Goal: Task Accomplishment & Management: Manage account settings

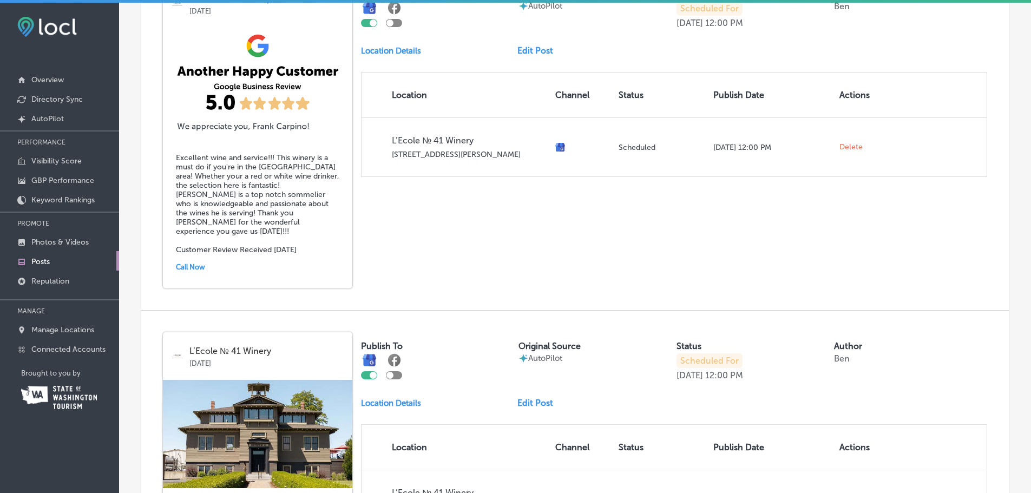
scroll to position [1465, 0]
drag, startPoint x: 541, startPoint y: 234, endPoint x: 540, endPoint y: 214, distance: 20.6
click at [541, 234] on div "L’Ecole № 41 Winery Sep 05, 2025 Excellent wine and service!!! This winery is a…" at bounding box center [575, 134] width 868 height 352
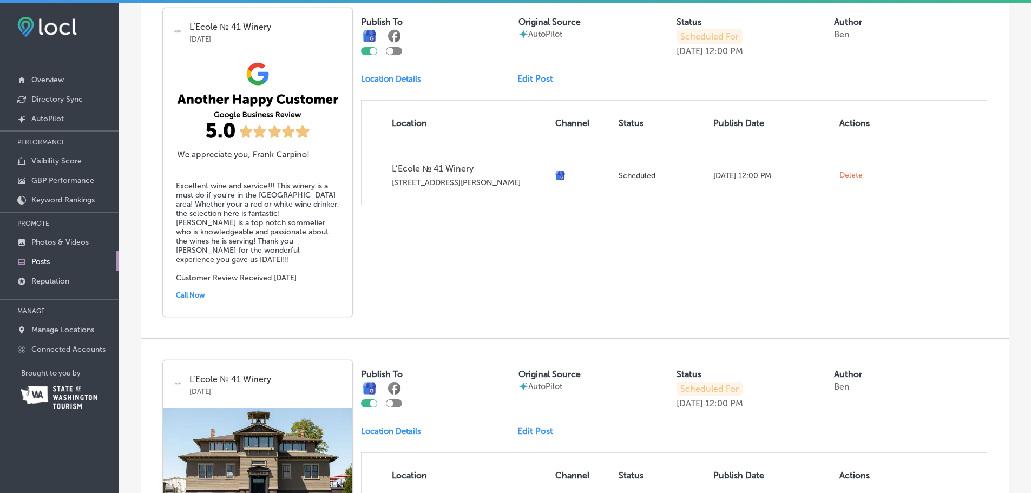
scroll to position [1411, 0]
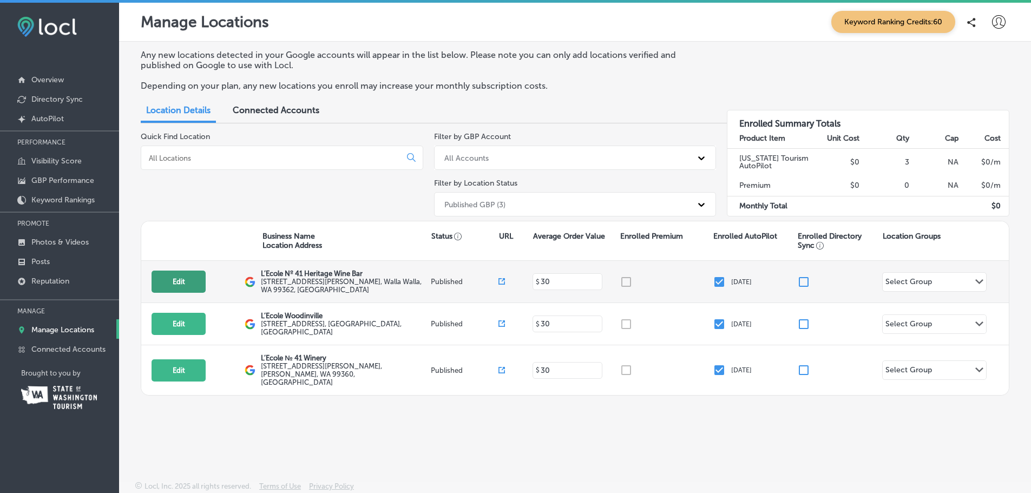
click at [175, 276] on button "Edit" at bounding box center [179, 282] width 54 height 22
select select "US"
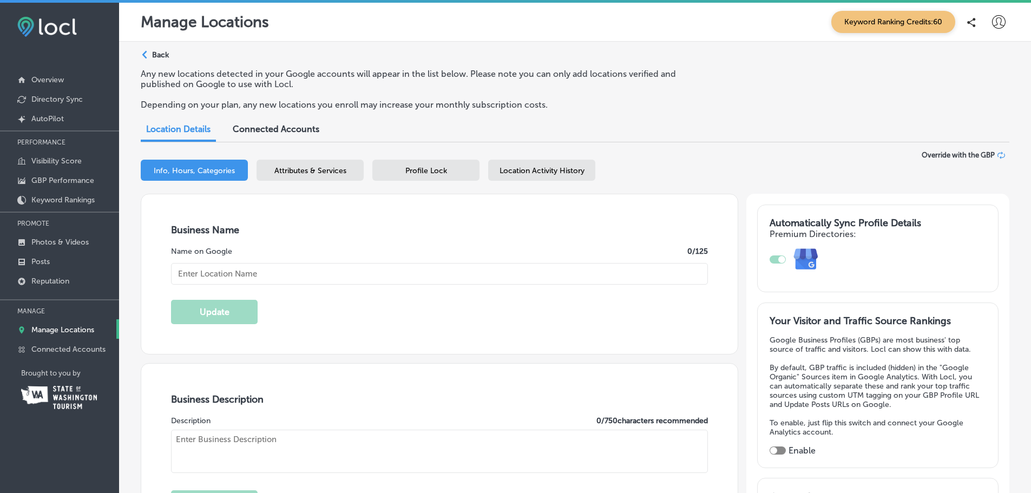
checkbox input "true"
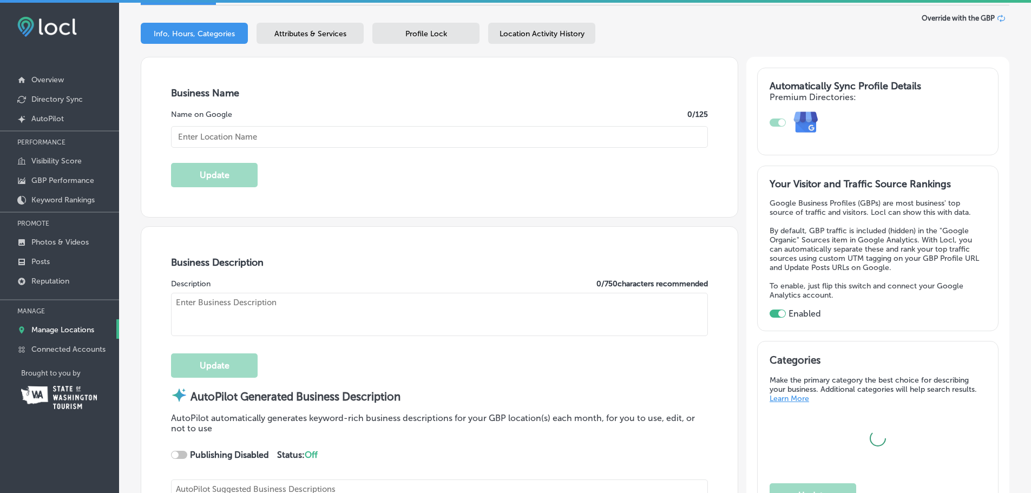
scroll to position [216, 0]
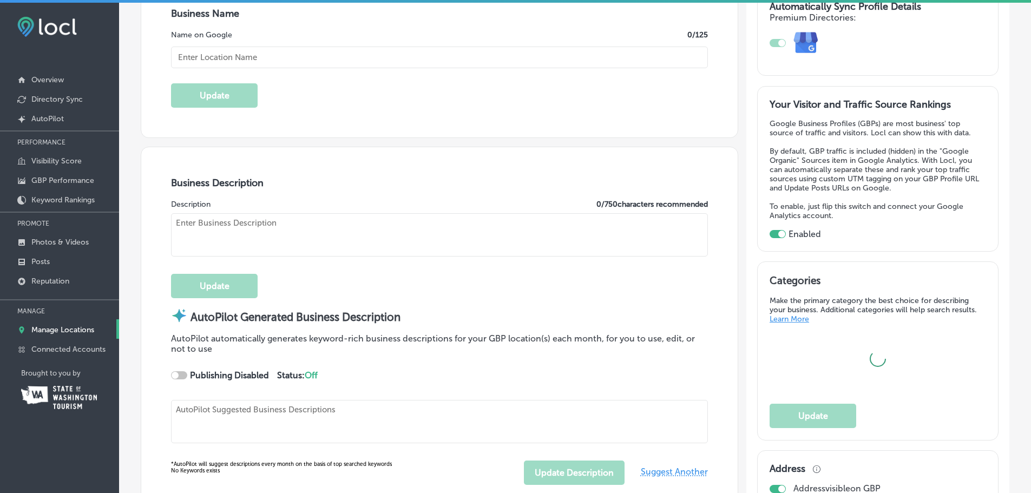
checkbox input "true"
type input "[STREET_ADDRESS][PERSON_NAME]"
type input "Walla Walla"
type input "99362"
type input "US"
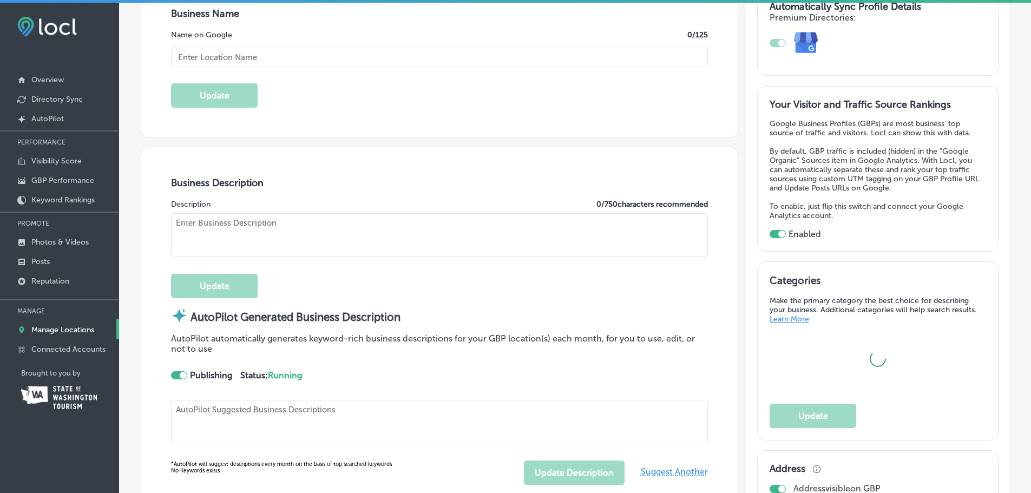
type textarea "Discover L’Ecole Nº 41 Heritage Wine Bar, nestled within the historic [PERSON_N…"
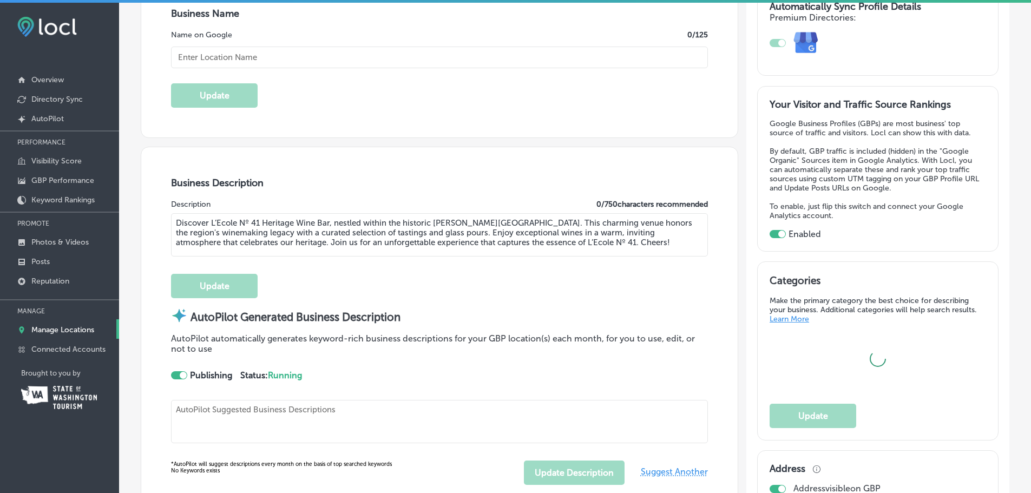
type input "[URL][DOMAIN_NAME]"
type input "[PHONE_NUMBER]"
type textarea "Experience the artistry of L’Ecole Nº 41 Heritage Wine Bar, where every glass t…"
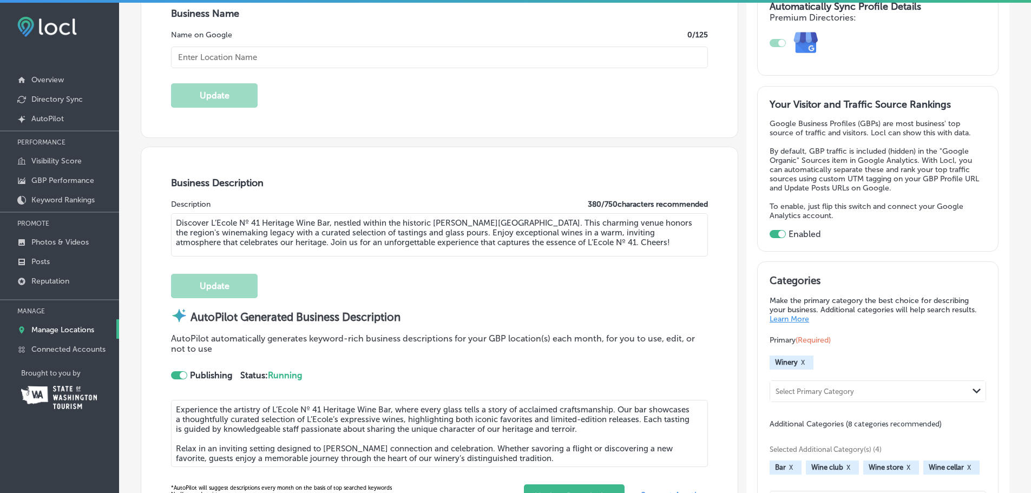
type input "L’Ecole Nº 41 Heritage Wine Bar"
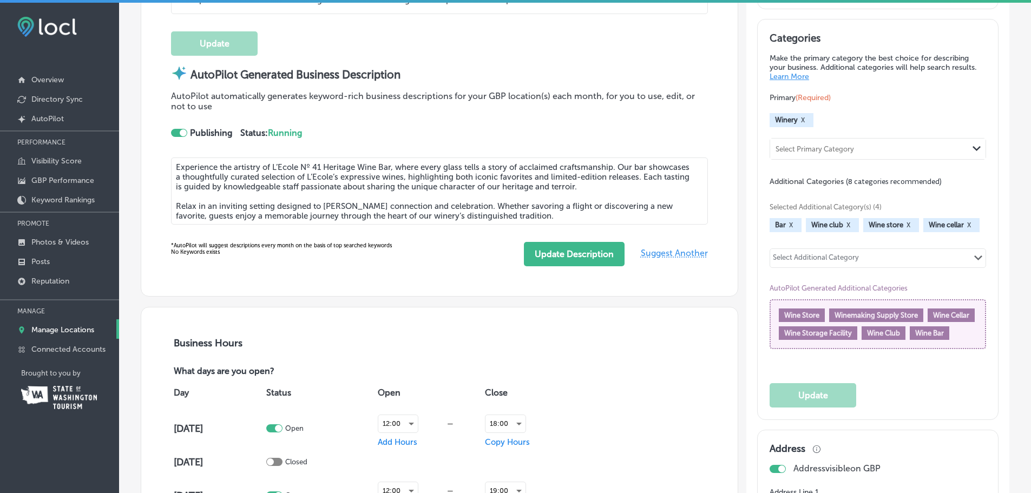
scroll to position [433, 0]
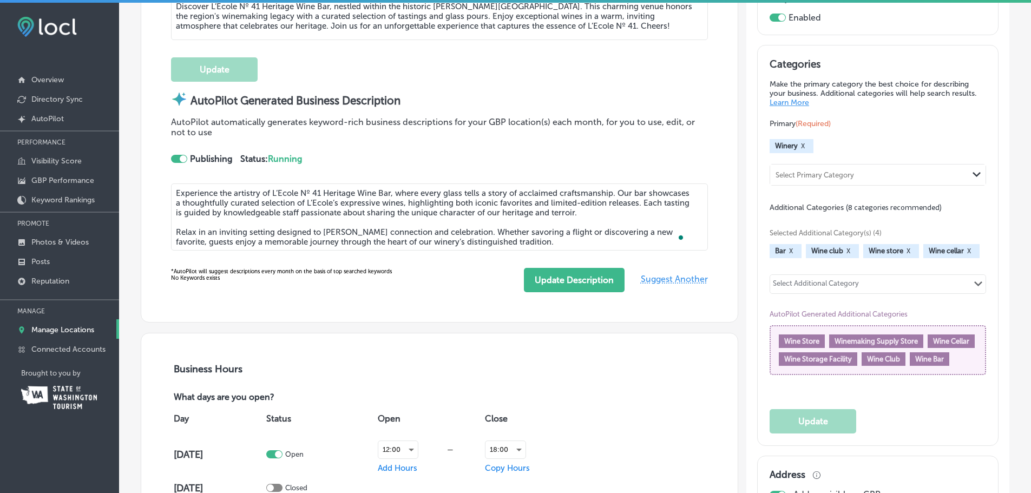
drag, startPoint x: 645, startPoint y: 202, endPoint x: 655, endPoint y: 218, distance: 18.0
click at [655, 218] on textarea "Experience the artistry of L’Ecole Nº 41 Heritage Wine Bar, where every glass t…" at bounding box center [439, 216] width 537 height 67
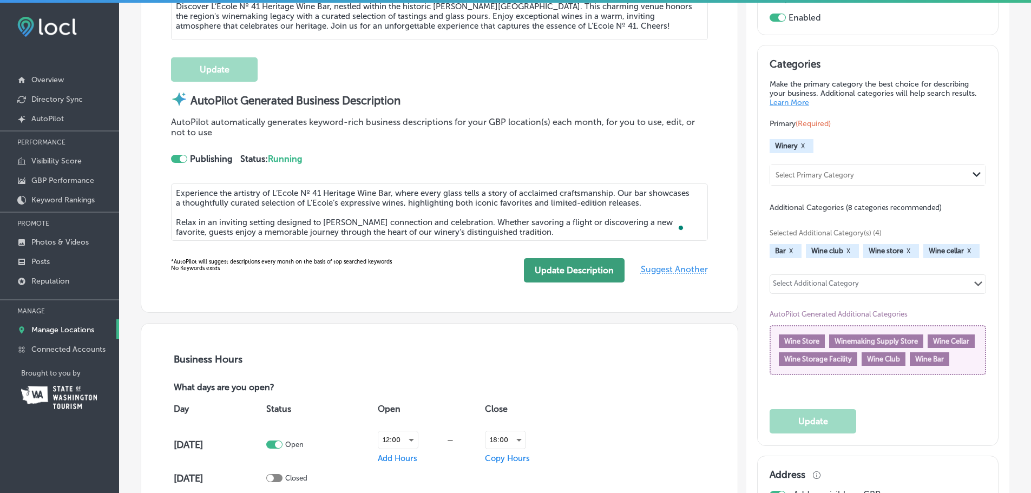
type textarea "Experience the artistry of L’Ecole Nº 41 Heritage Wine Bar, where every glass t…"
click at [583, 272] on button "Update Description" at bounding box center [574, 270] width 101 height 24
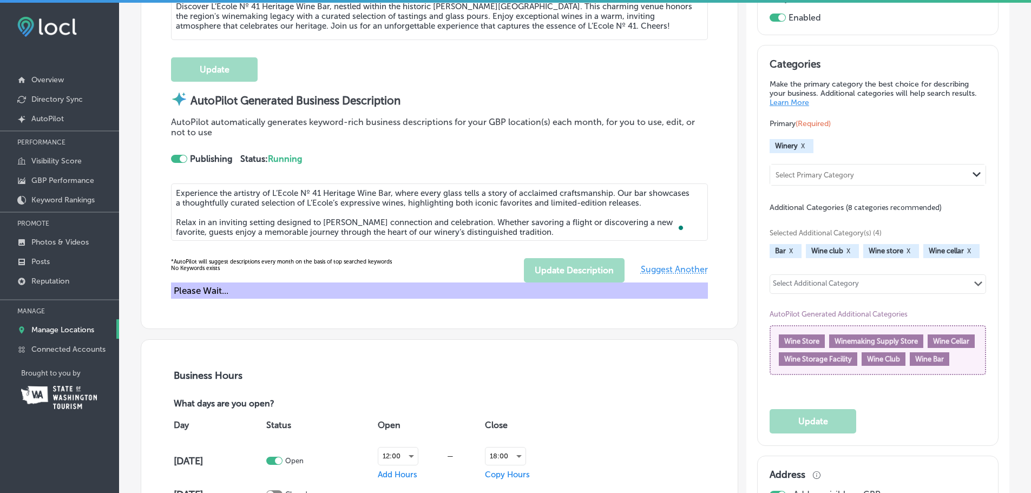
type textarea "Experience the artistry of L’Ecole Nº 41 Heritage Wine Bar, where every glass t…"
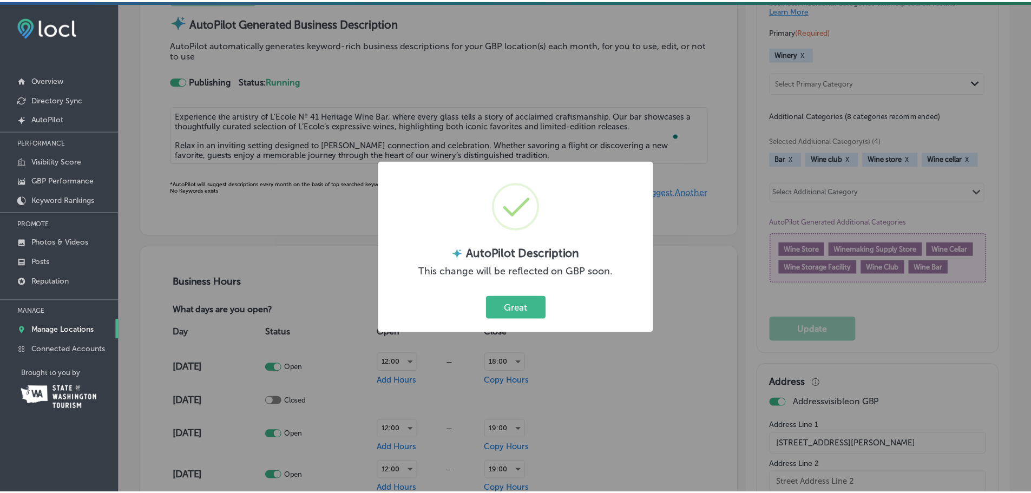
scroll to position [595, 0]
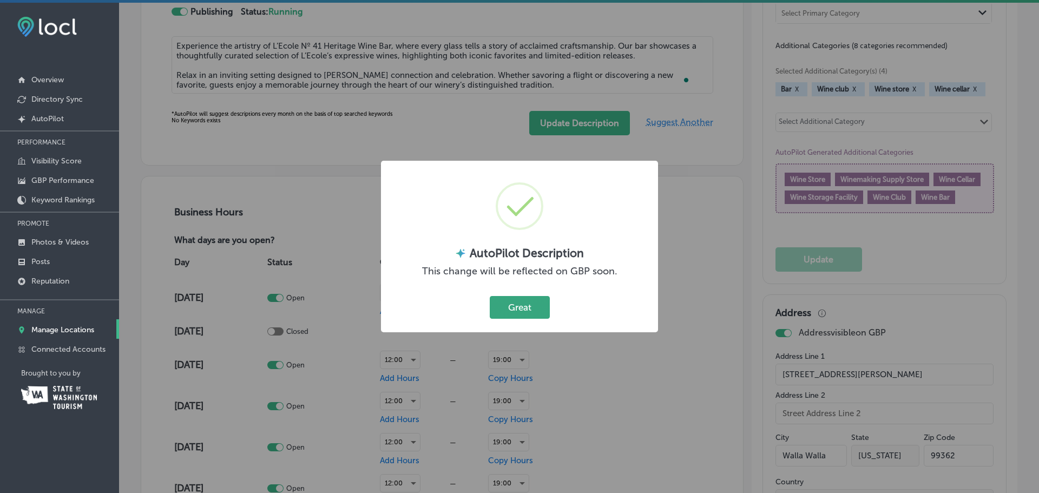
click at [529, 311] on button "Great" at bounding box center [520, 307] width 60 height 22
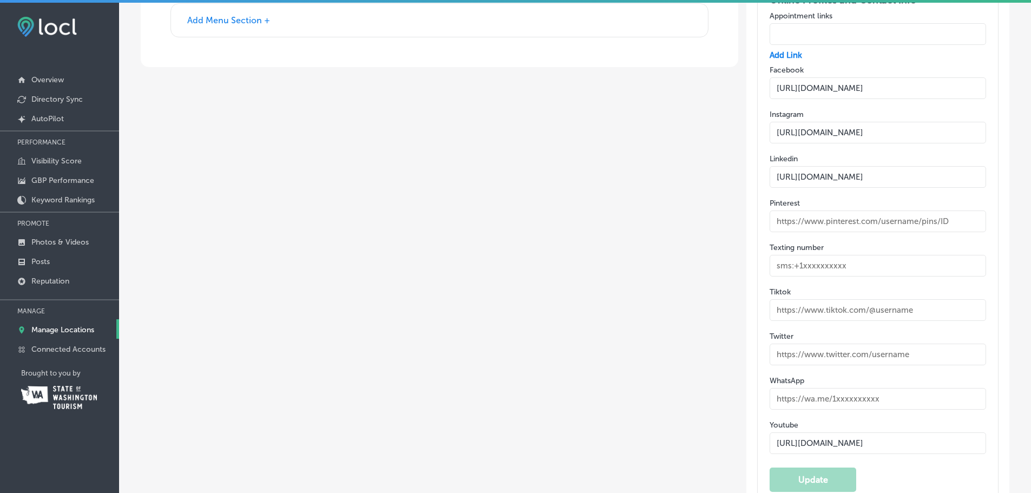
scroll to position [0, 0]
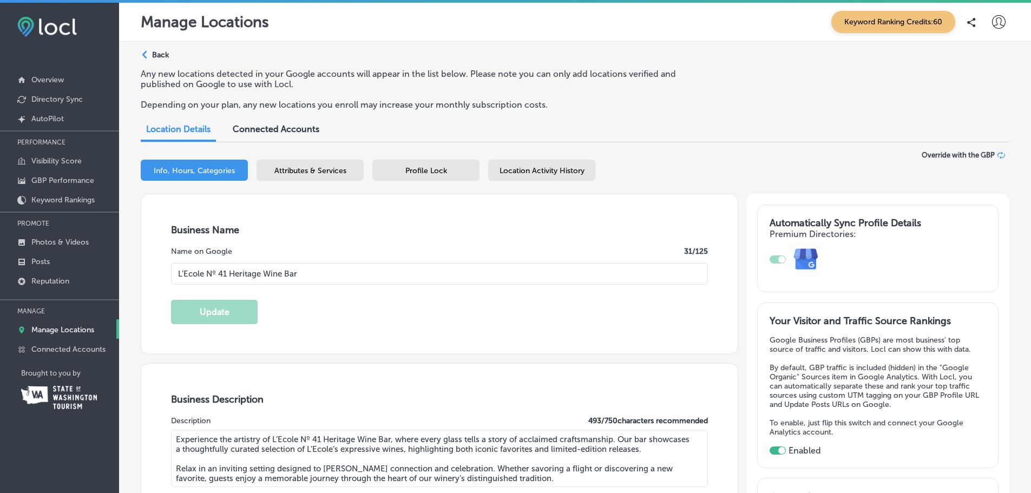
drag, startPoint x: 404, startPoint y: 355, endPoint x: 367, endPoint y: 19, distance: 337.5
click at [175, 130] on span "Location Details" at bounding box center [178, 129] width 64 height 10
click at [164, 57] on p "Back" at bounding box center [160, 54] width 17 height 9
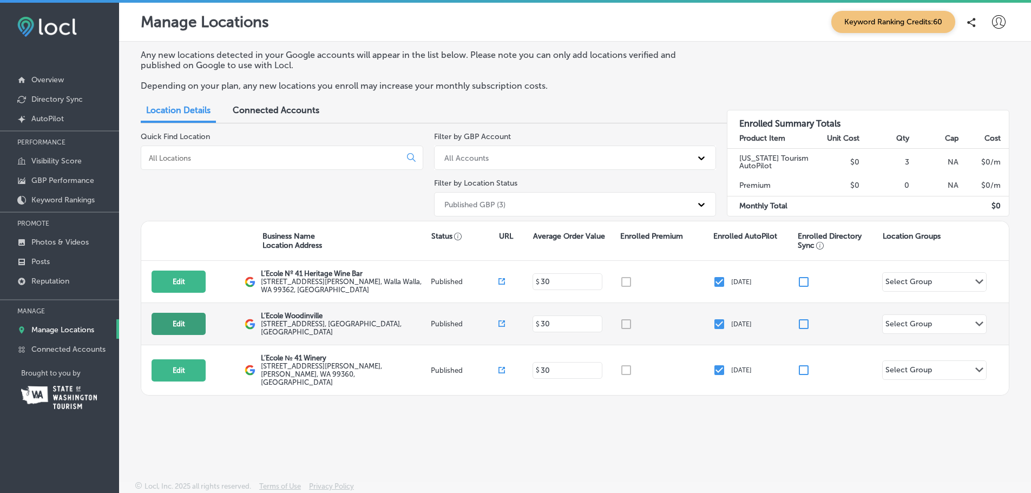
click at [170, 325] on button "Edit" at bounding box center [179, 324] width 54 height 22
select select "US"
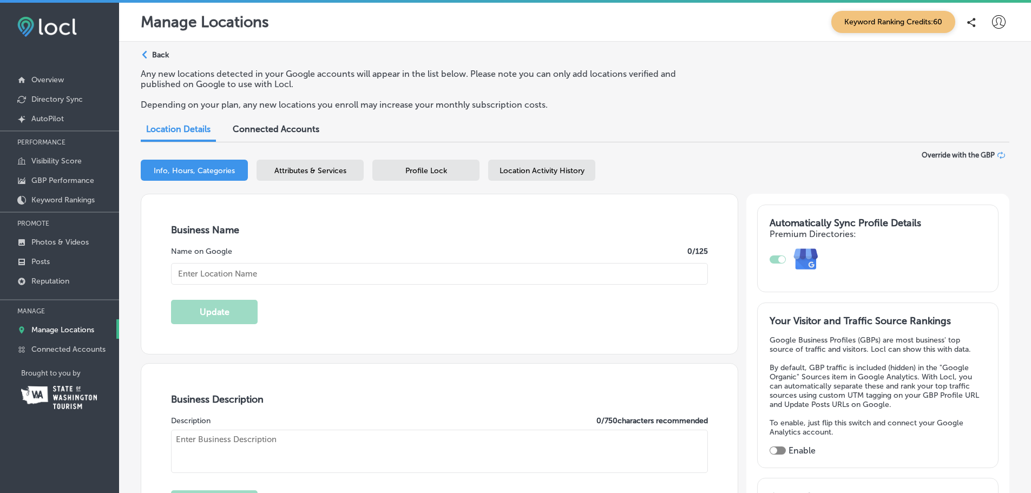
checkbox input "true"
type input "L’Ecole Woodinville"
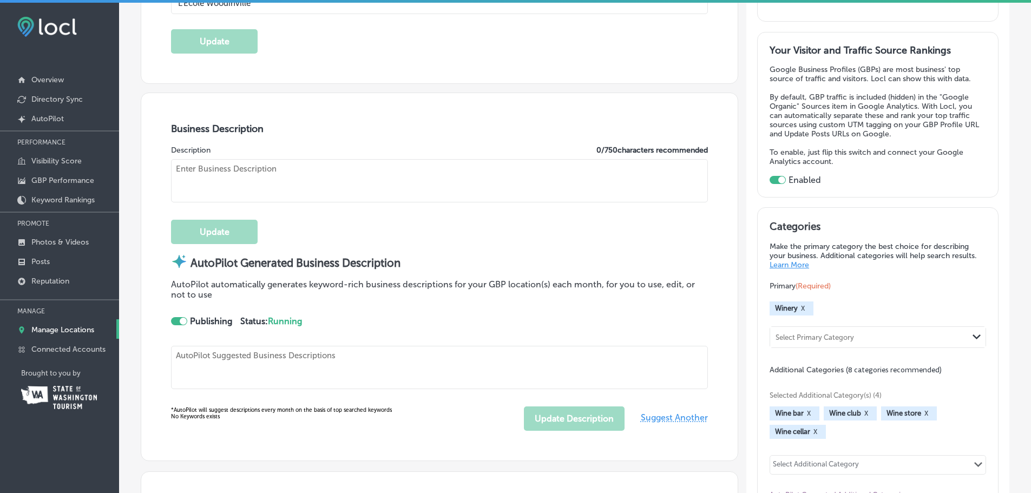
type textarea "Discover L’Ecole Woodinville, where four decades of acclaimed Walla Walla winem…"
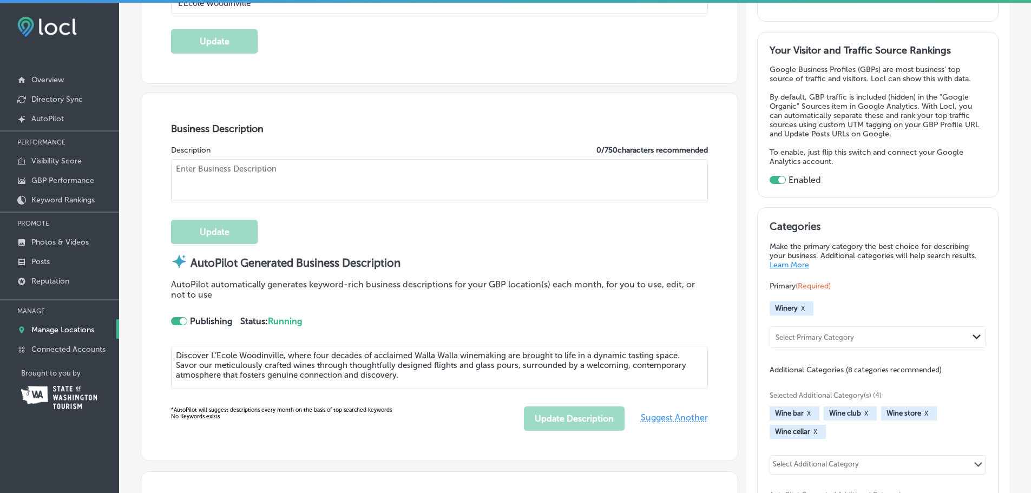
type input "[STREET_ADDRESS]"
type input "[GEOGRAPHIC_DATA]"
type input "98072"
type input "US"
type input "[URL][DOMAIN_NAME]"
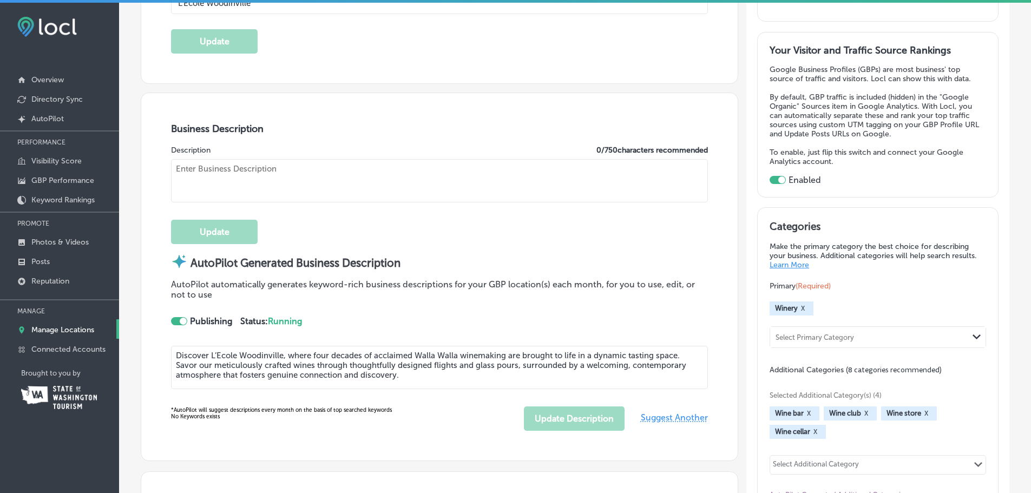
type textarea "Experience L’Ecole Woodinville, a historic Walla Walla winery reimagined in the…"
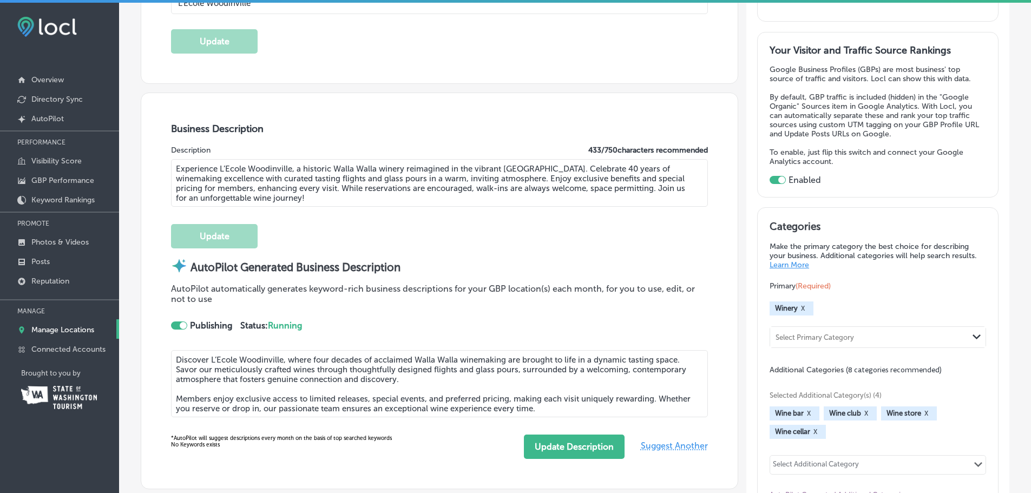
type input "[PHONE_NUMBER]"
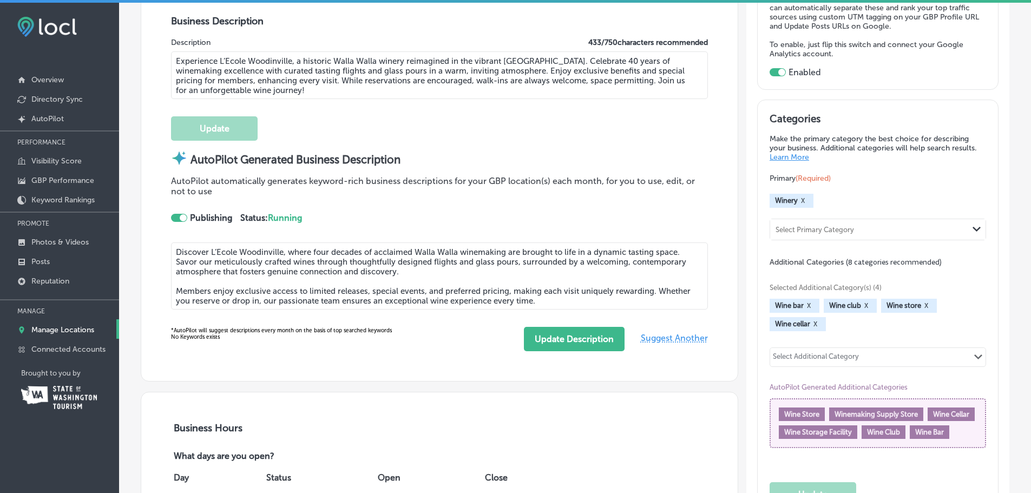
scroll to position [379, 0]
click at [547, 338] on button "Update Description" at bounding box center [574, 338] width 101 height 24
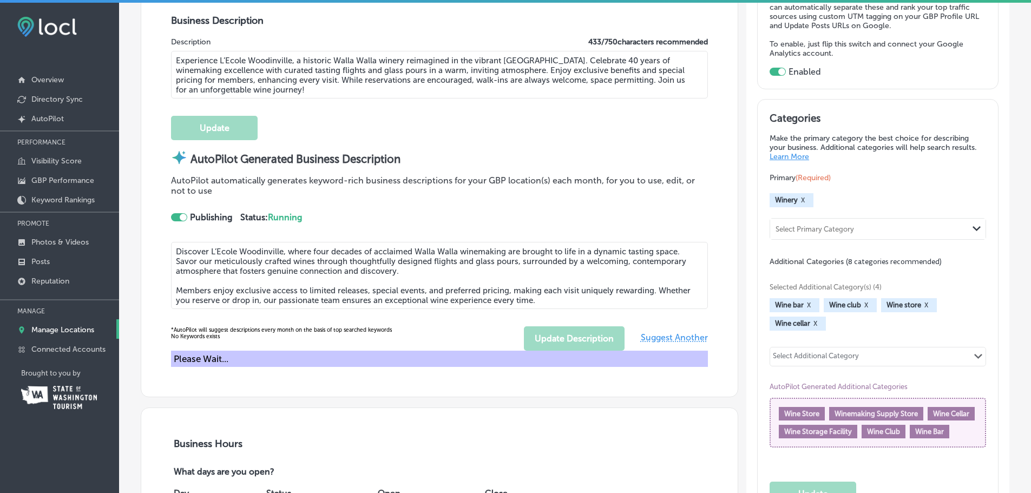
type textarea "Discover L’Ecole Woodinville, where four decades of acclaimed Walla Walla winem…"
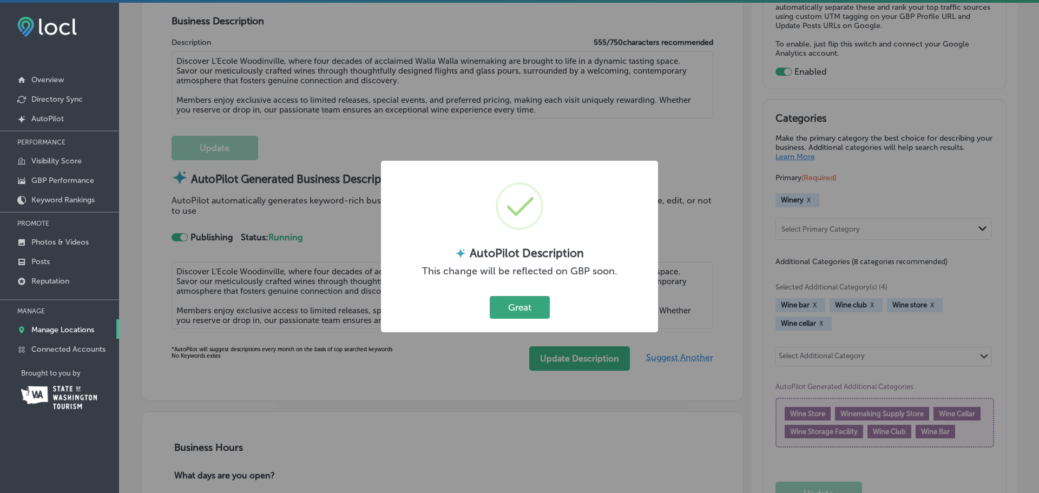
click at [522, 300] on button "Great" at bounding box center [520, 307] width 60 height 22
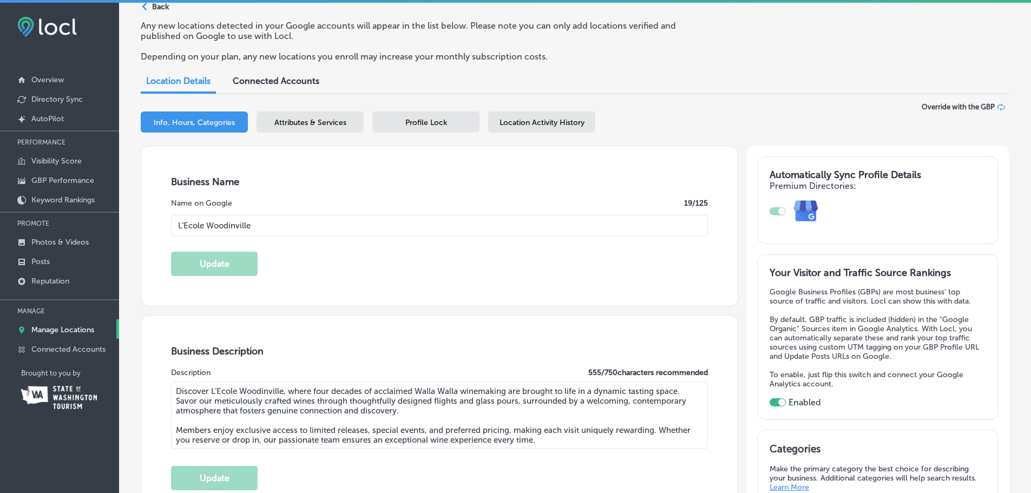
scroll to position [0, 0]
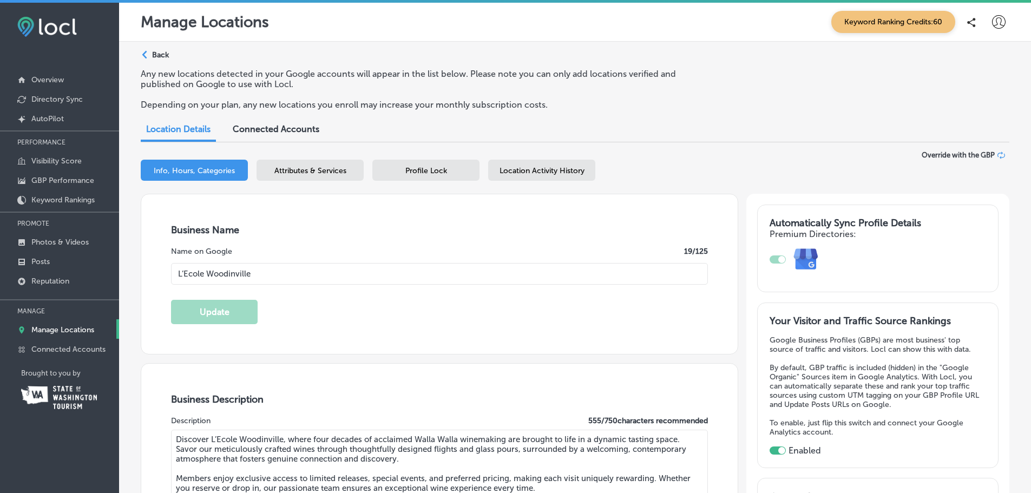
click at [155, 50] on p "Back" at bounding box center [160, 54] width 17 height 9
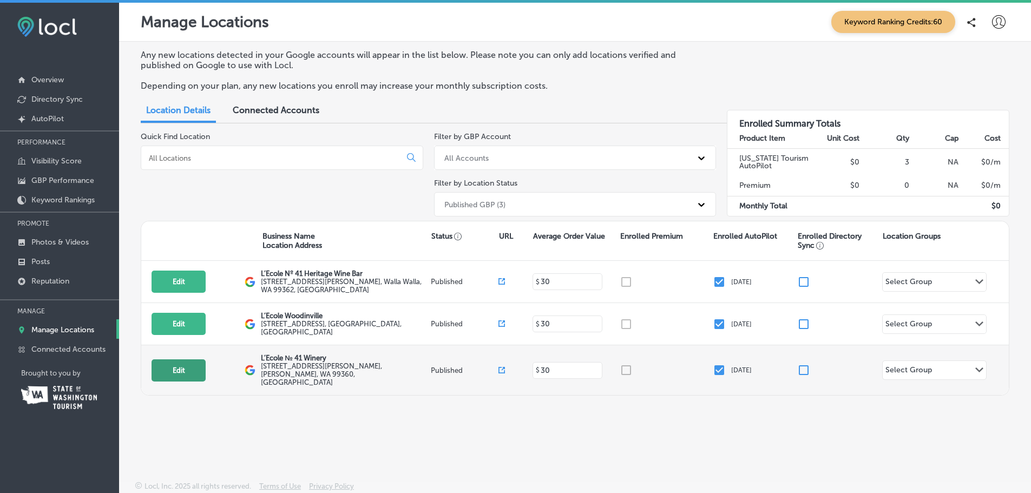
click at [191, 363] on button "Edit" at bounding box center [179, 370] width 54 height 22
select select "US"
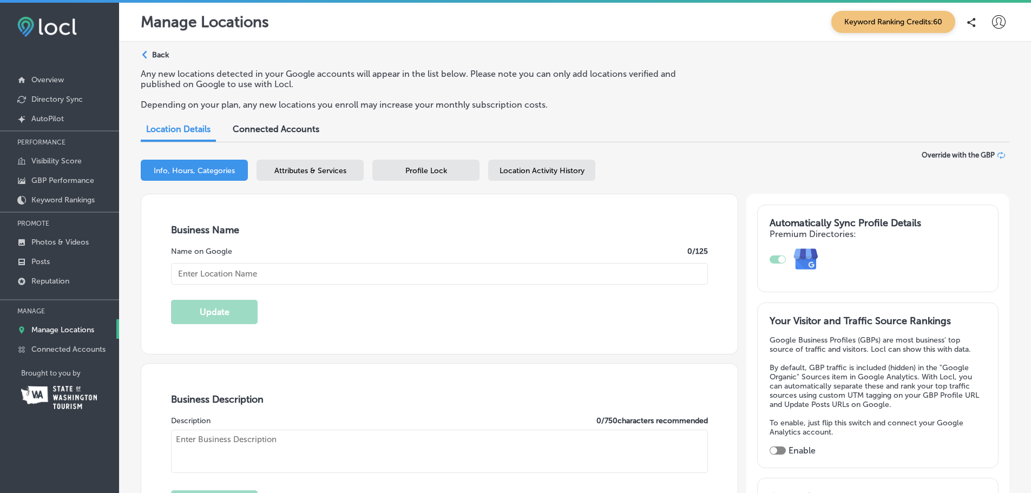
checkbox input "true"
type input "L’Ecole № 41 Winery"
type textarea "L’Ecole № 41 Winery crafts expressive, award-winning wines in a beautifully res…"
type input "[STREET_ADDRESS][PERSON_NAME]"
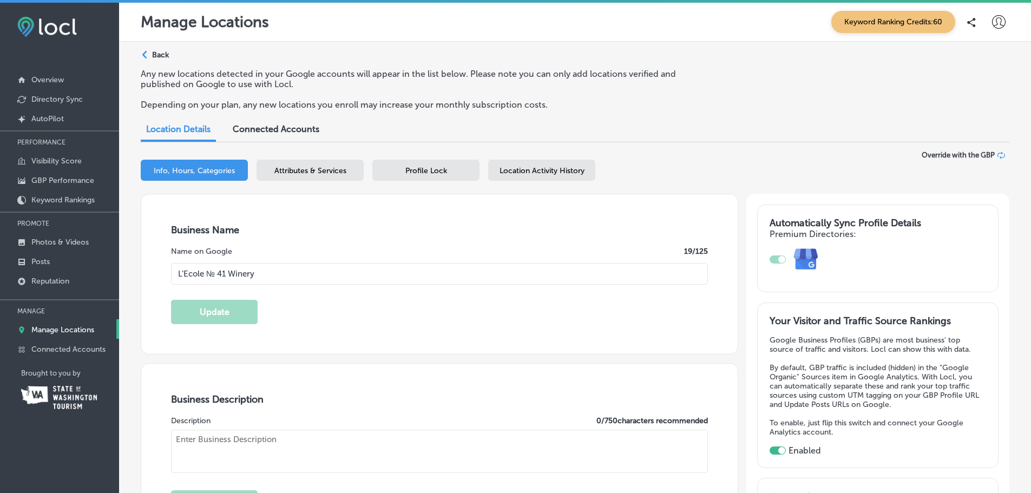
type input "[PERSON_NAME]"
type input "99360"
type input "US"
type input "[URL][DOMAIN_NAME]"
type textarea "L’Ecole Nº 41 Winery, nestled in a historic 1915 schoolhouse, is a family-owned…"
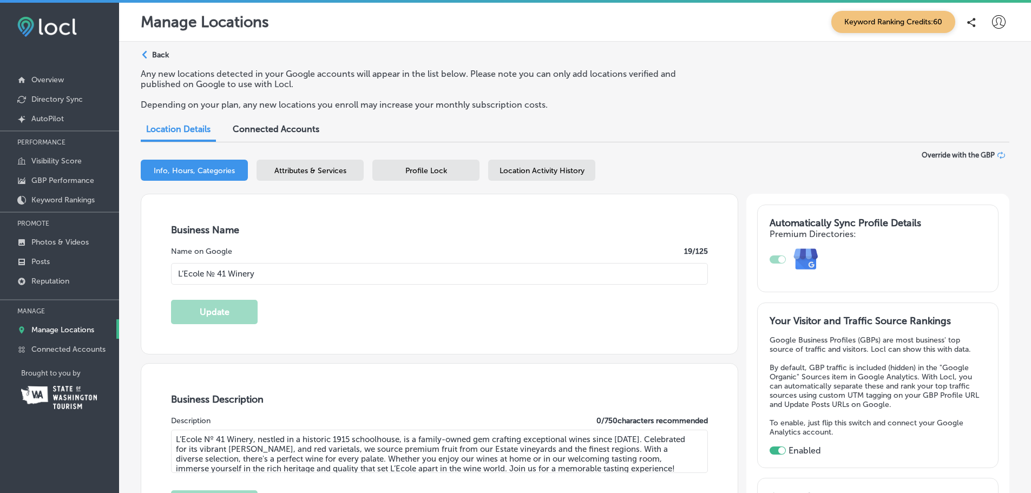
type input "[PHONE_NUMBER]"
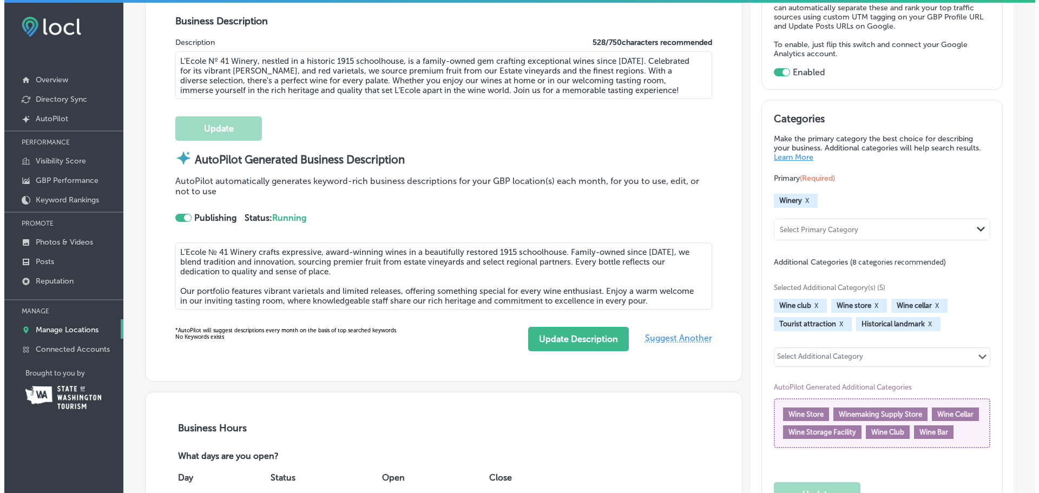
scroll to position [379, 0]
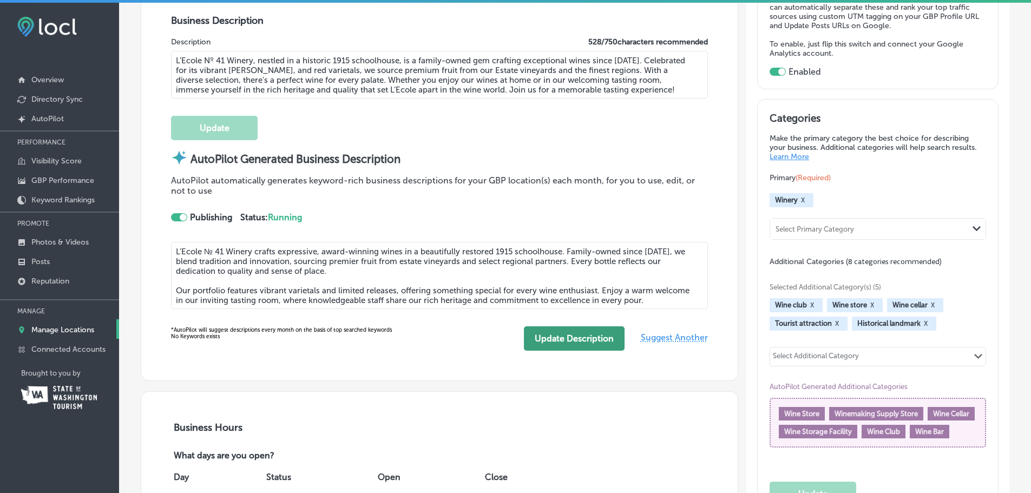
click at [582, 341] on button "Update Description" at bounding box center [574, 338] width 101 height 24
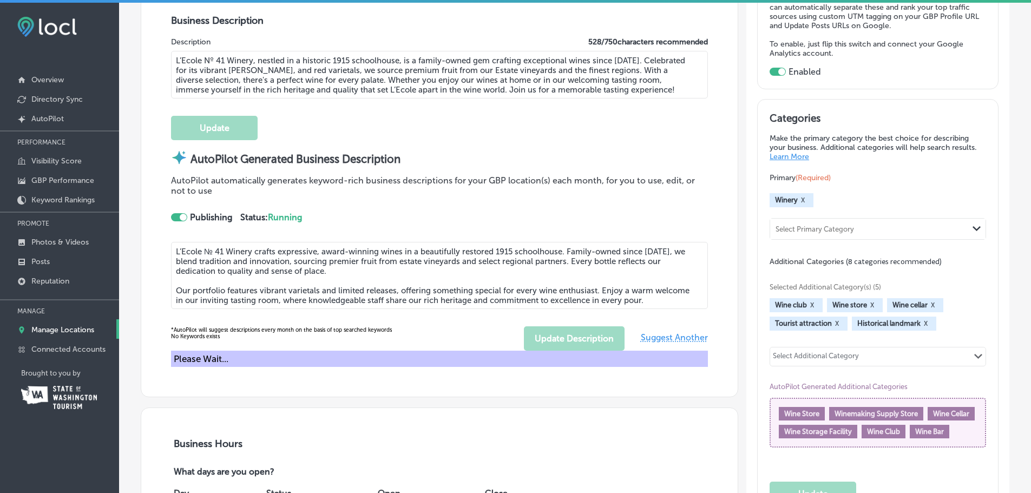
type textarea "L’Ecole № 41 Winery crafts expressive, award-winning wines in a beautifully res…"
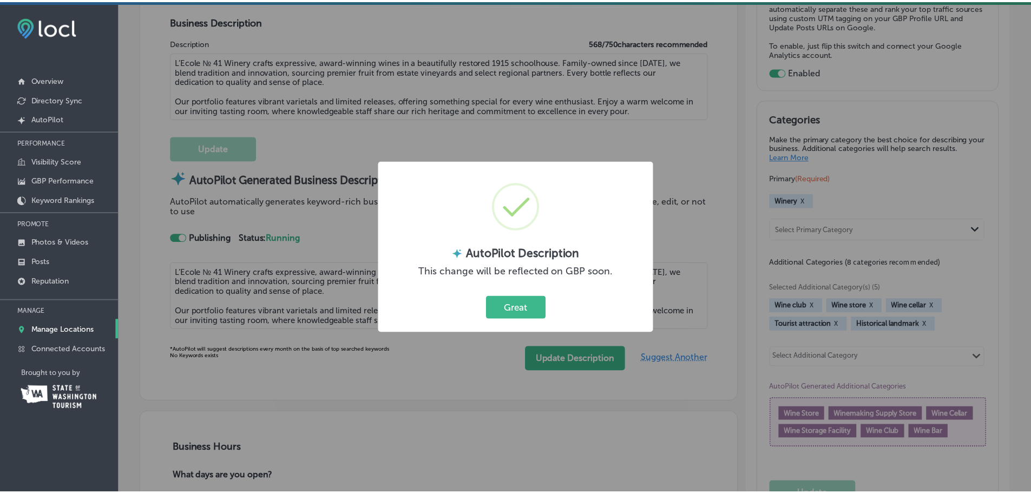
scroll to position [379, 0]
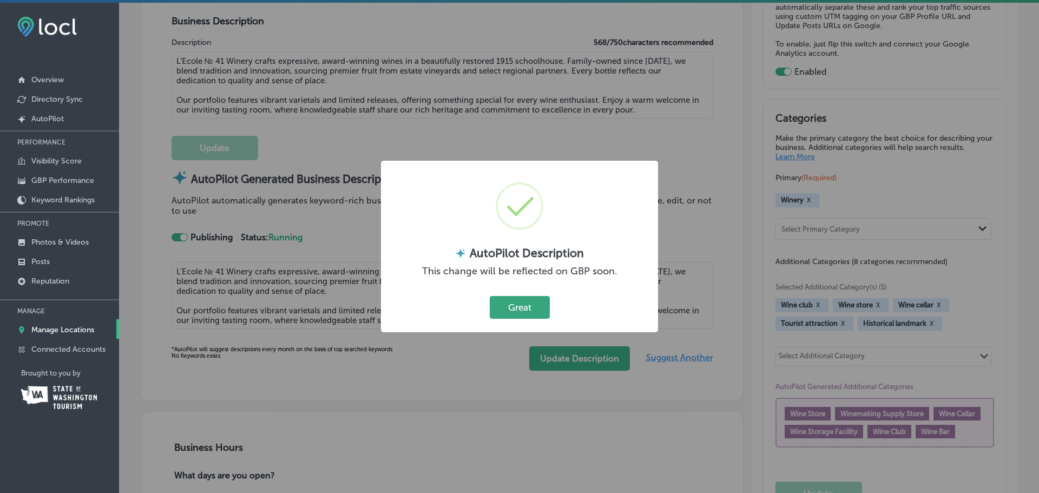
click at [521, 304] on button "Great" at bounding box center [520, 307] width 60 height 22
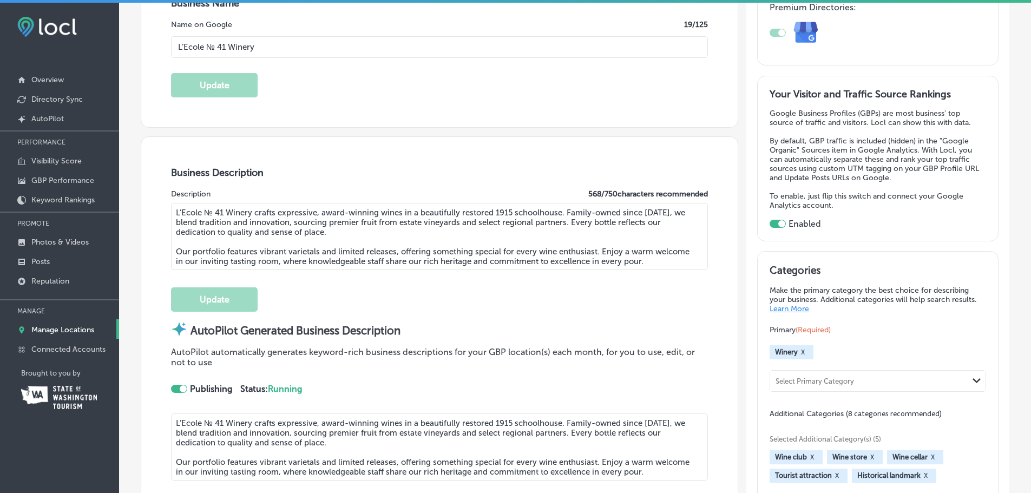
scroll to position [0, 0]
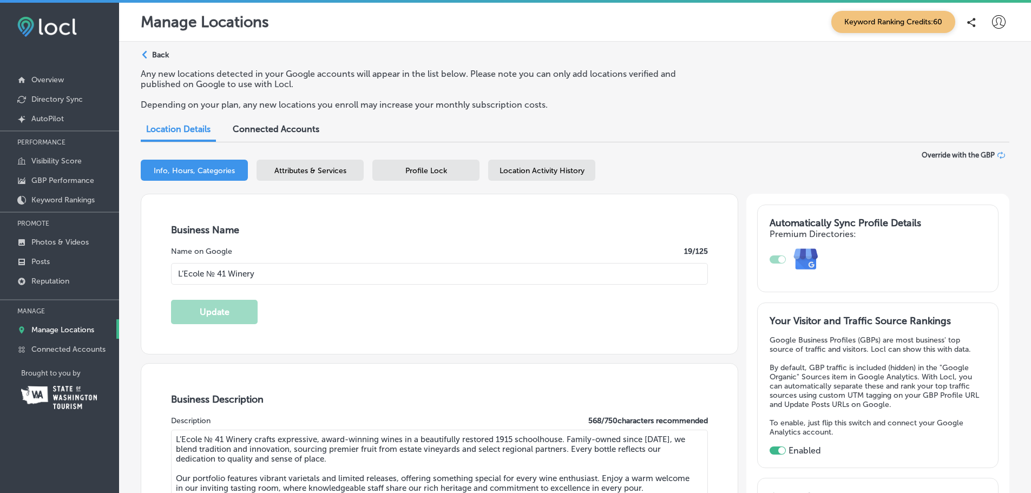
drag, startPoint x: 648, startPoint y: 330, endPoint x: 559, endPoint y: 183, distance: 171.7
click at [166, 54] on p "Back" at bounding box center [160, 54] width 17 height 9
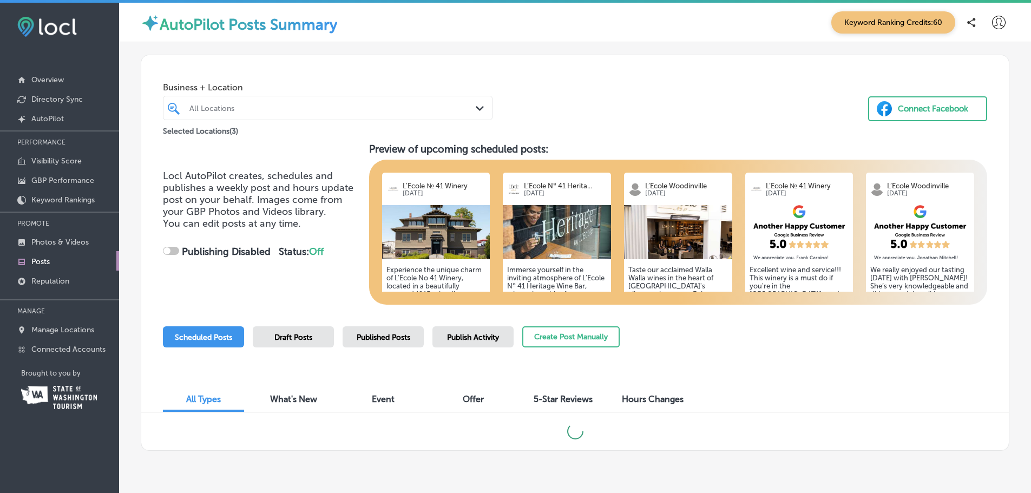
checkbox input "true"
